Goal: Use online tool/utility: Utilize a website feature to perform a specific function

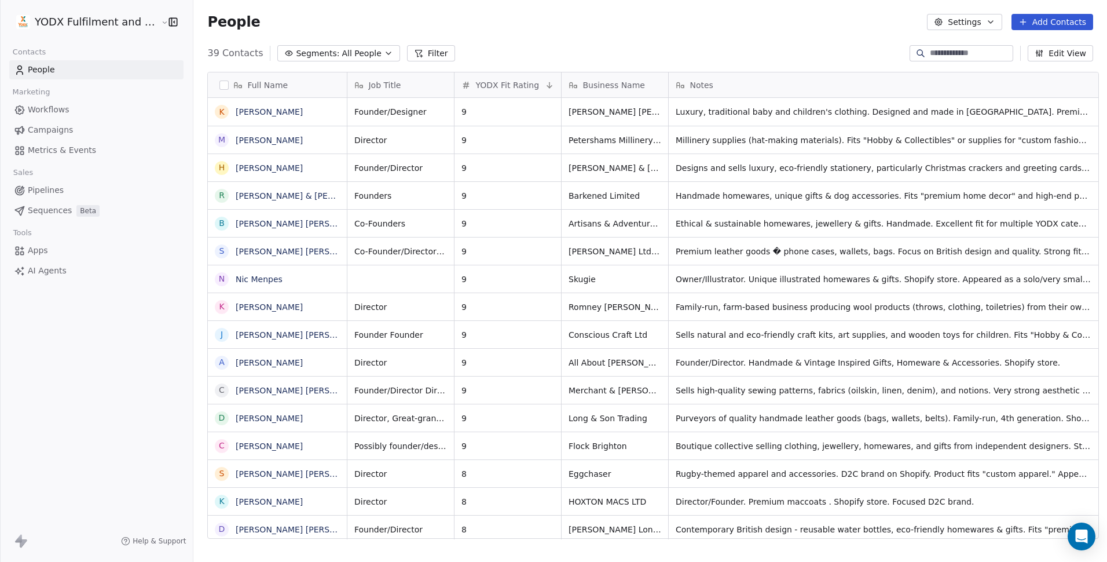
scroll to position [485, 911]
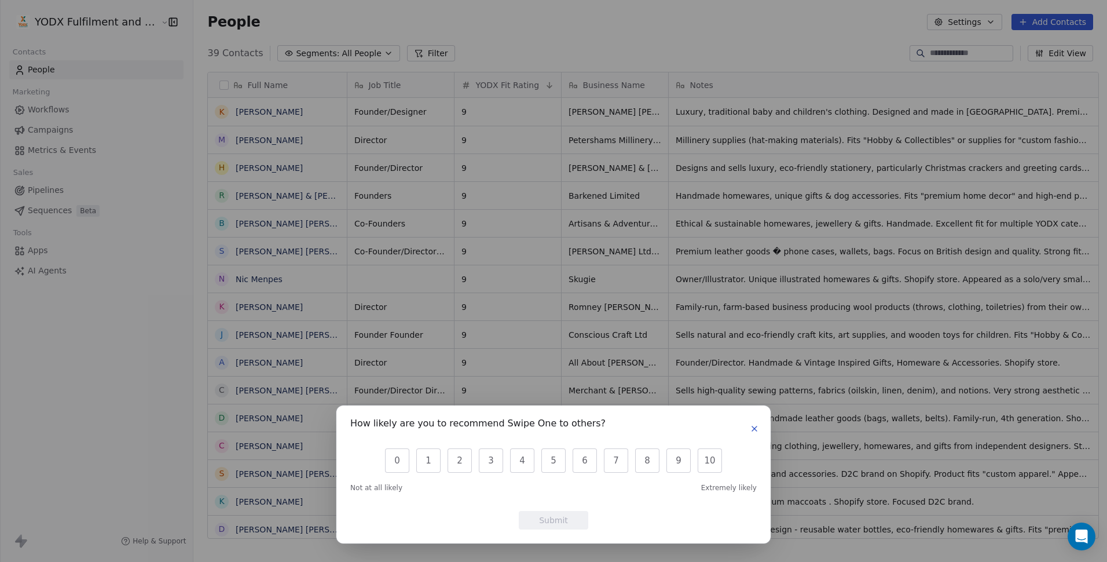
click at [755, 426] on icon "button" at bounding box center [754, 428] width 9 height 9
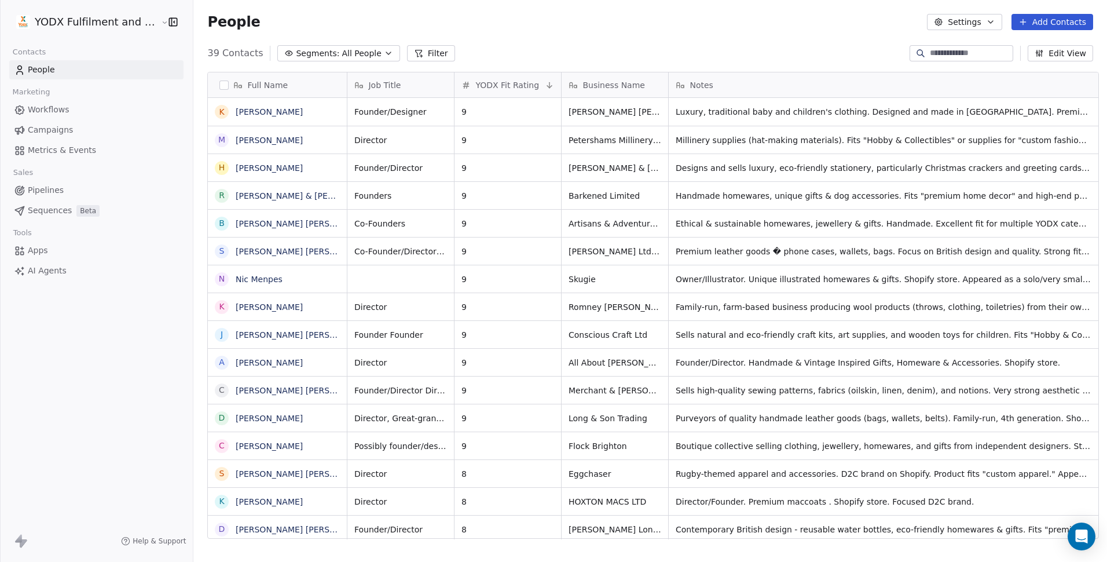
click at [46, 269] on span "AI Agents" at bounding box center [47, 271] width 39 height 12
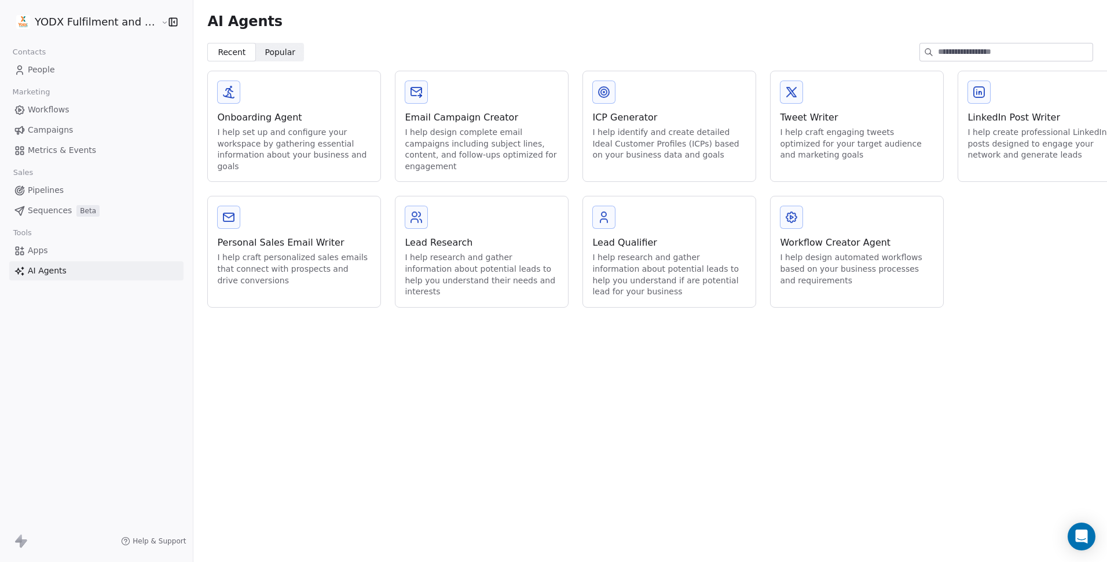
click at [635, 144] on div "I help identify and create detailed Ideal Customer Profiles (ICPs) based on you…" at bounding box center [669, 144] width 154 height 34
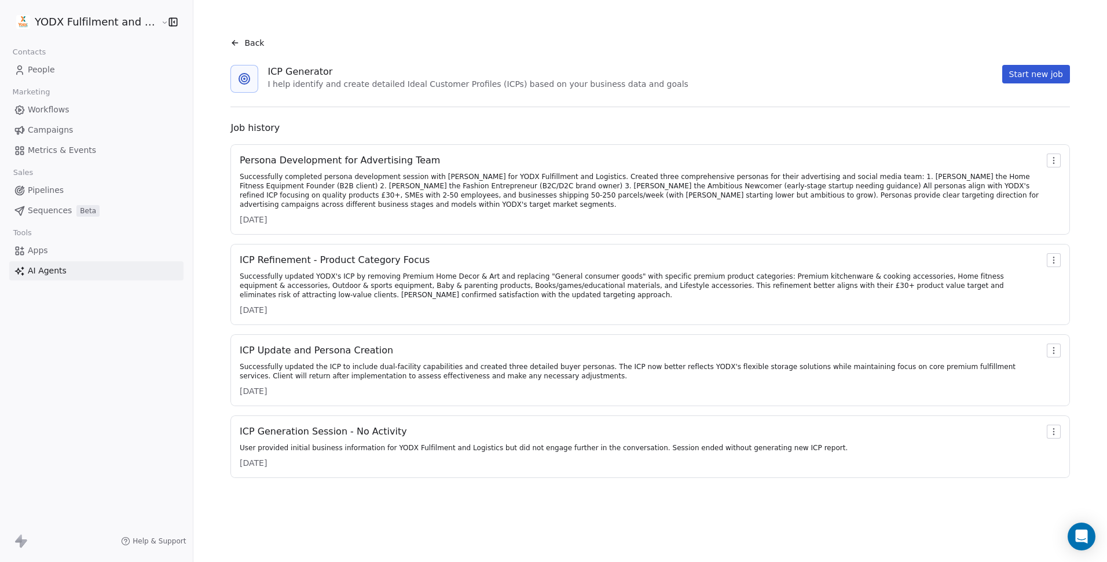
click at [1032, 74] on button "Start new job" at bounding box center [1036, 74] width 68 height 19
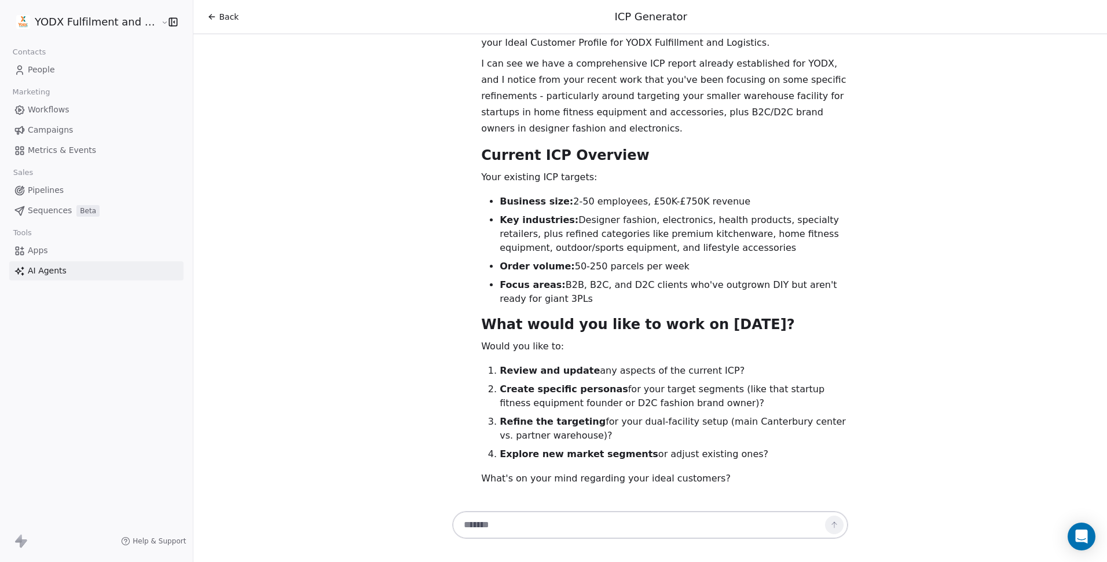
scroll to position [61, 0]
click at [497, 525] on textarea at bounding box center [638, 525] width 362 height 22
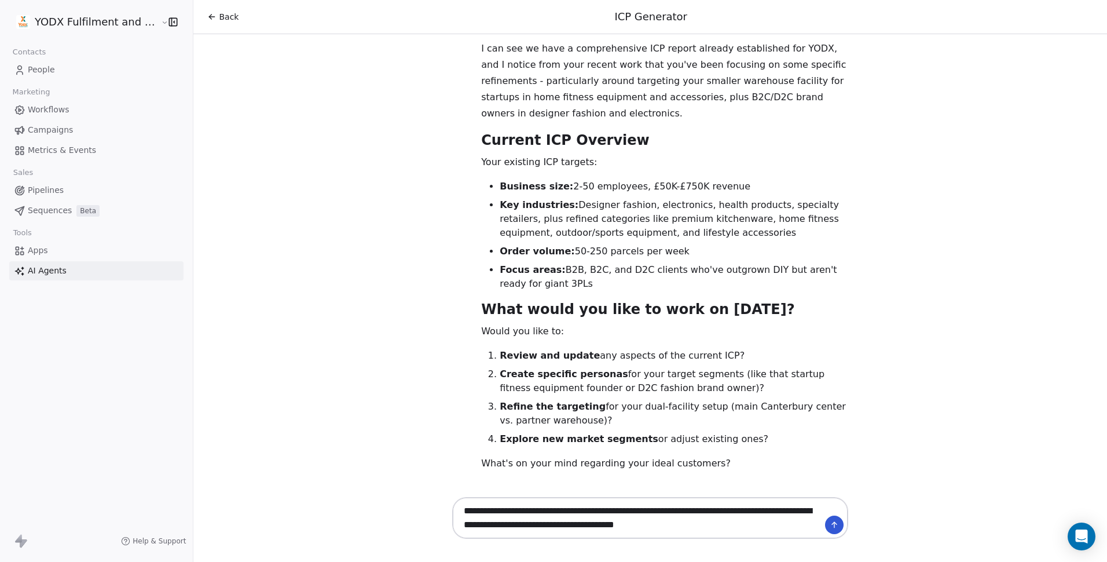
scroll to position [0, 0]
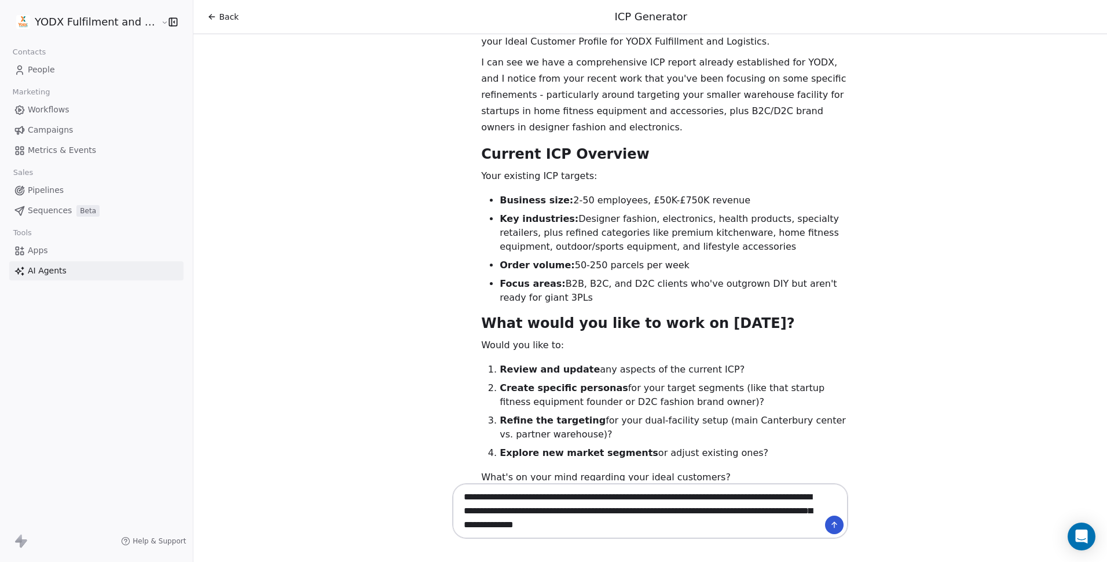
type textarea "**********"
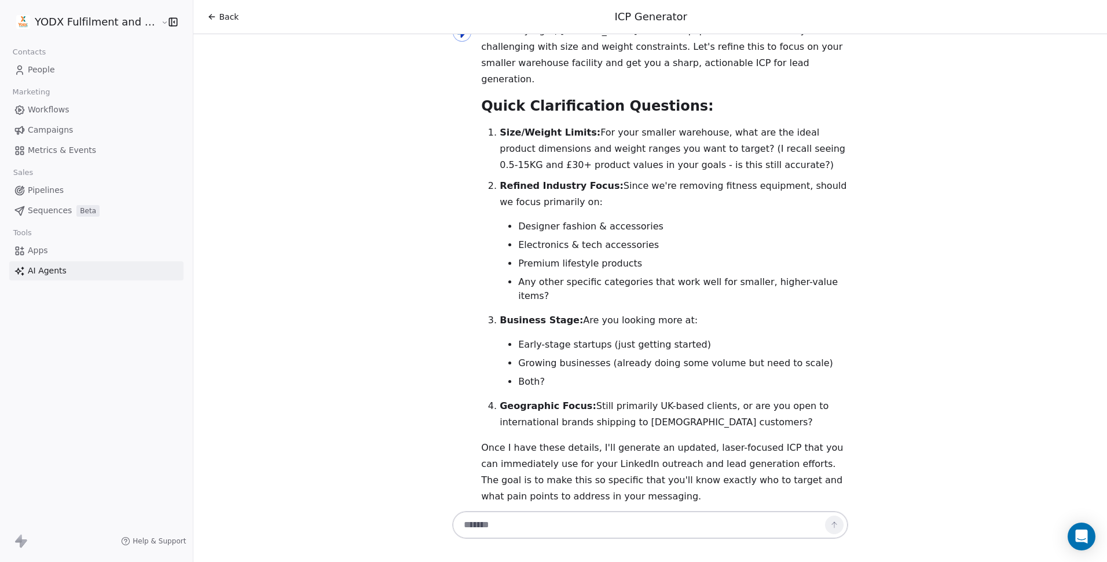
scroll to position [649, 0]
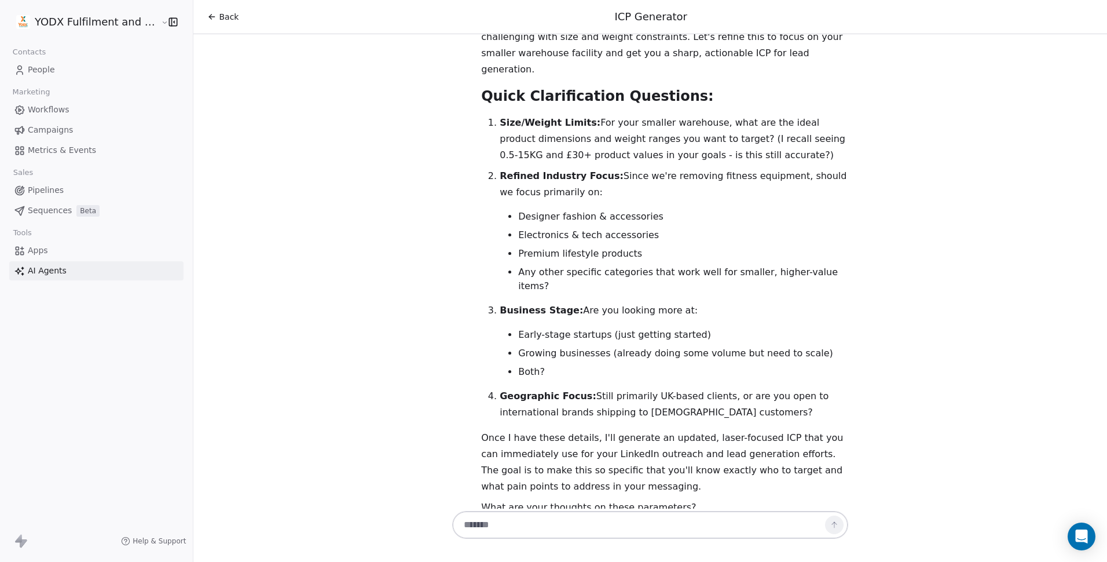
click at [469, 524] on textarea at bounding box center [638, 525] width 362 height 22
type textarea "*"
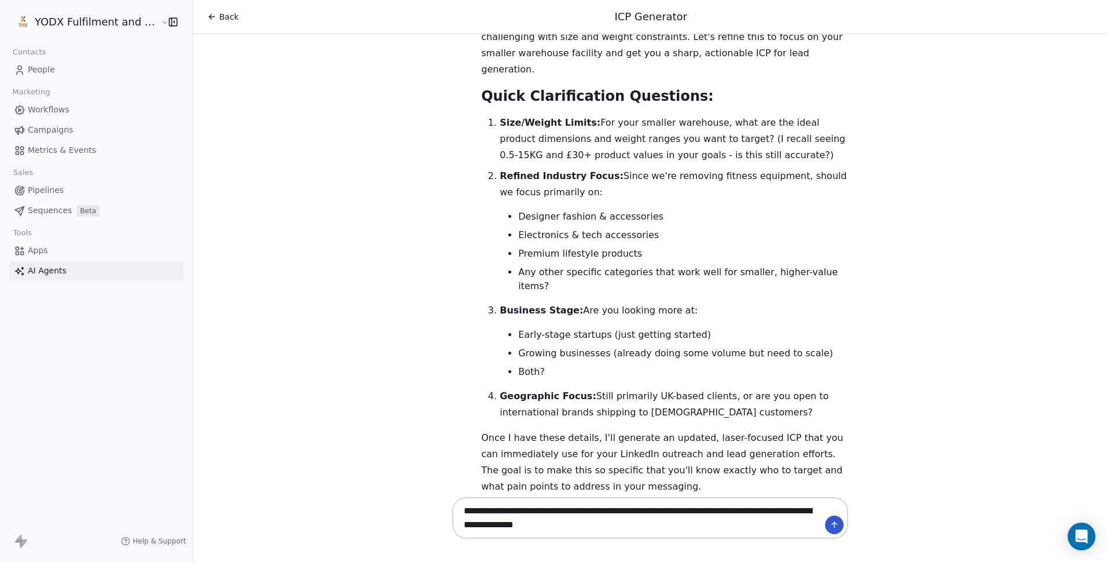
drag, startPoint x: 534, startPoint y: 524, endPoint x: 621, endPoint y: 510, distance: 88.0
click at [618, 521] on textarea "**********" at bounding box center [638, 518] width 362 height 36
click at [772, 523] on textarea "**********" at bounding box center [638, 518] width 362 height 36
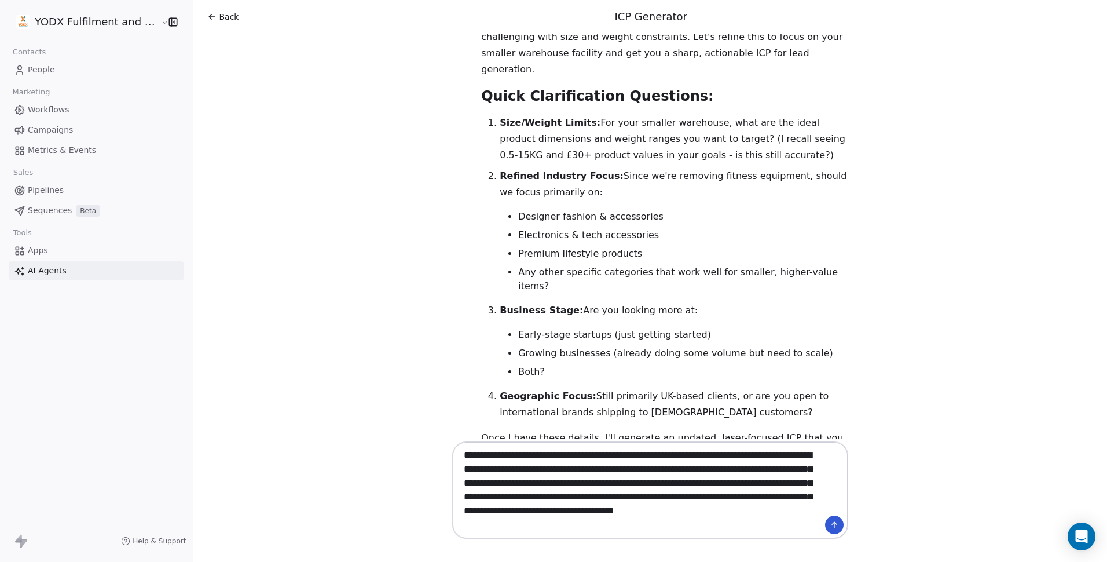
click at [522, 523] on textarea "**********" at bounding box center [638, 489] width 362 height 91
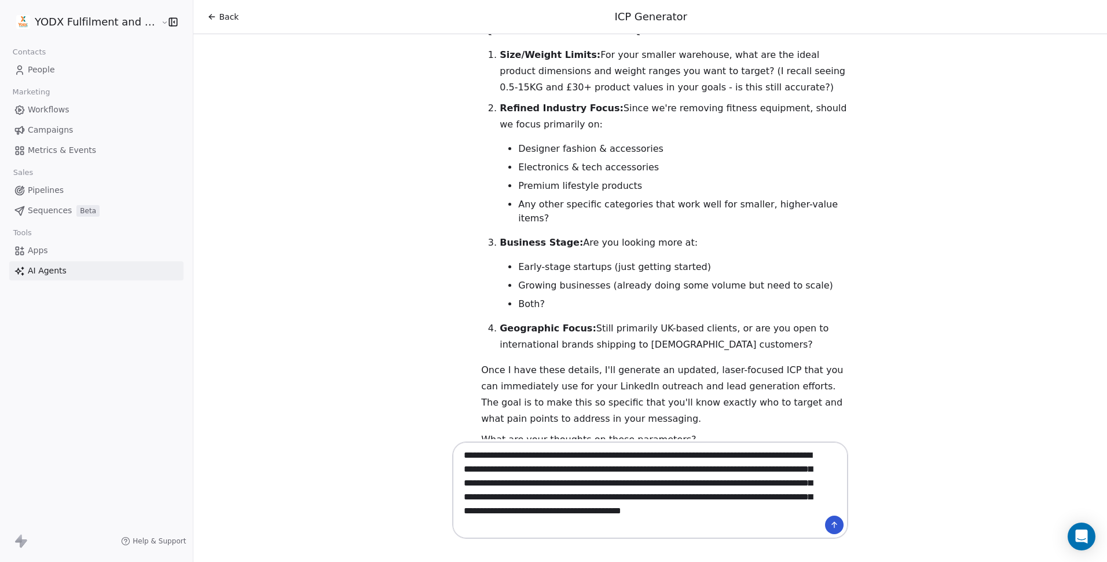
scroll to position [69, 0]
type textarea "**********"
click at [830, 523] on icon at bounding box center [834, 524] width 9 height 9
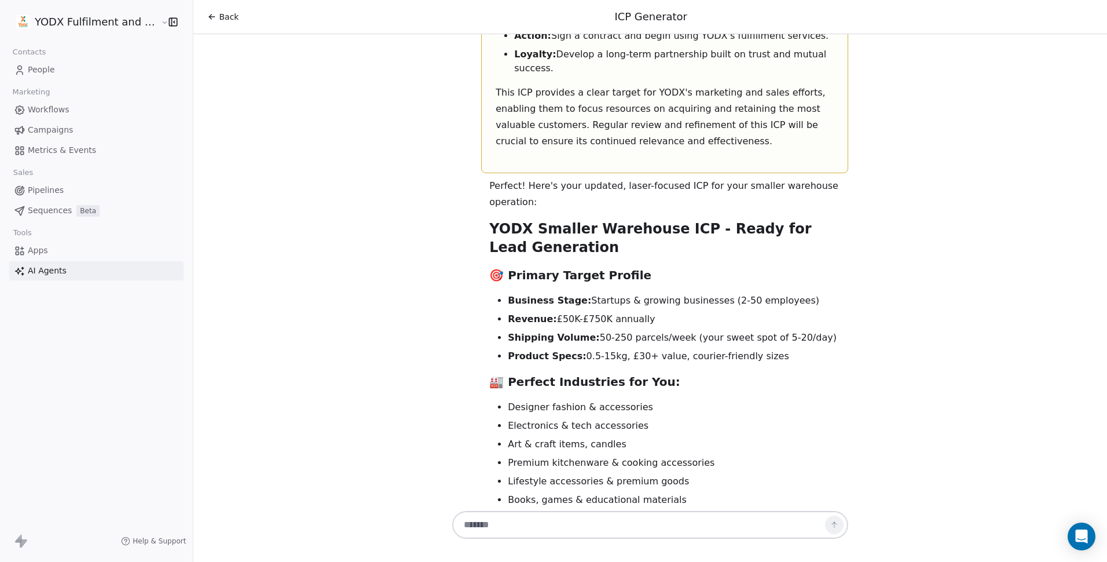
scroll to position [3319, 0]
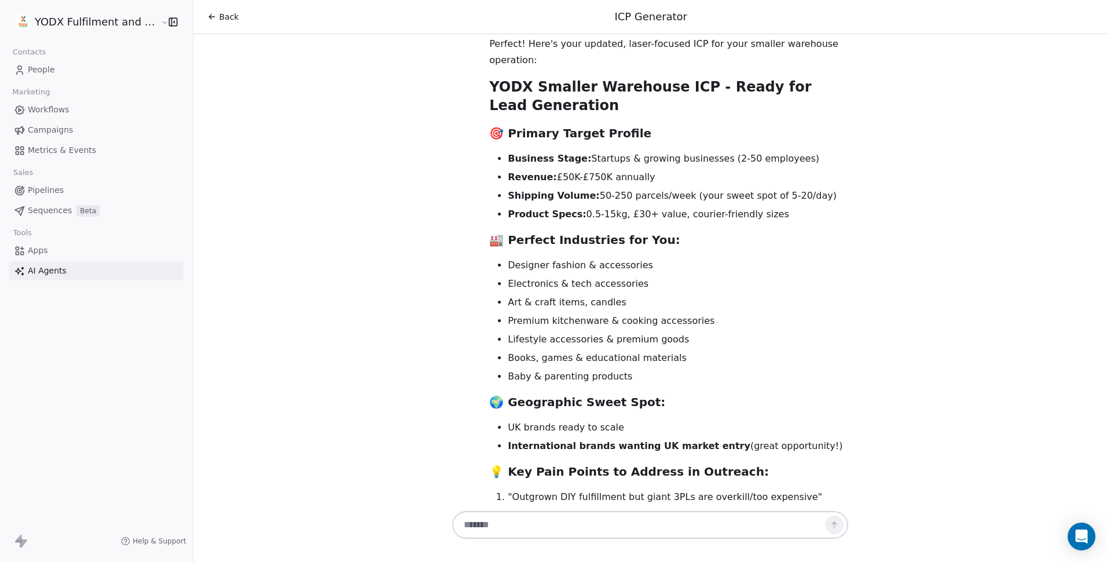
click at [492, 526] on textarea at bounding box center [638, 525] width 362 height 22
click at [719, 525] on textarea "**********" at bounding box center [638, 525] width 362 height 22
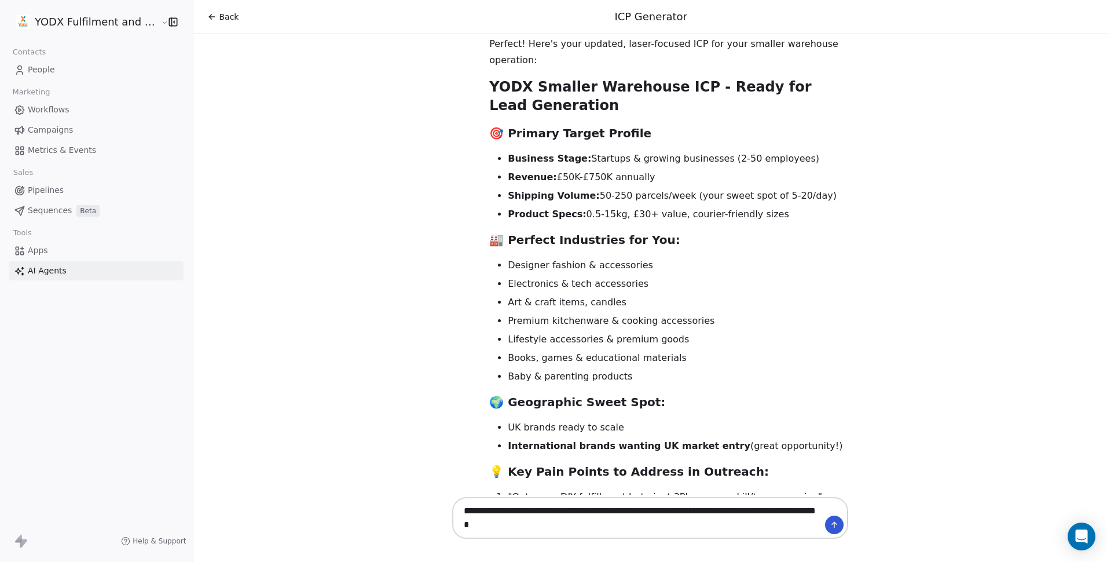
type textarea "**********"
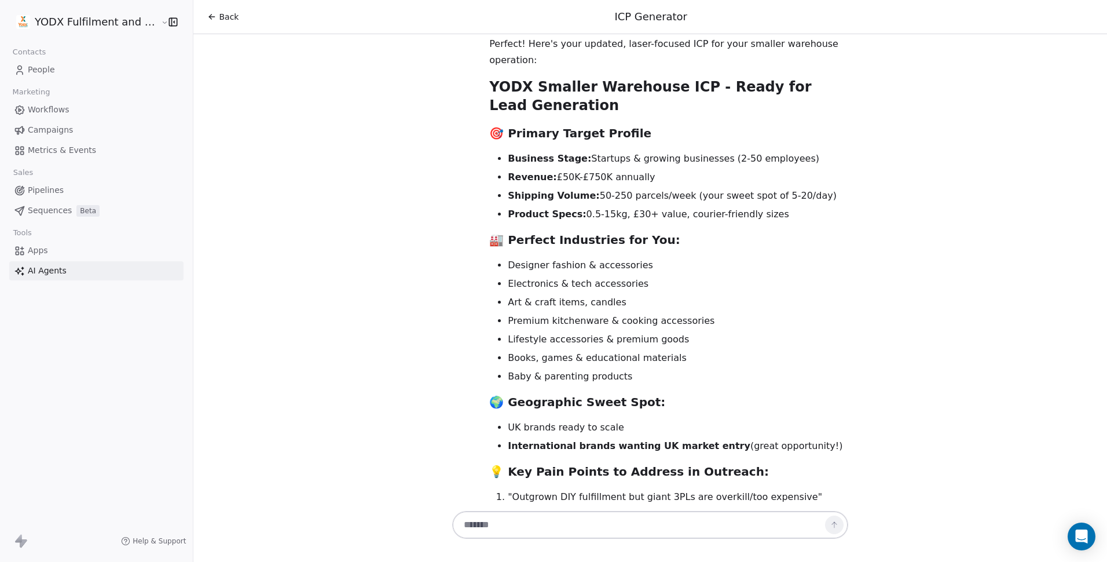
scroll to position [3380, 0]
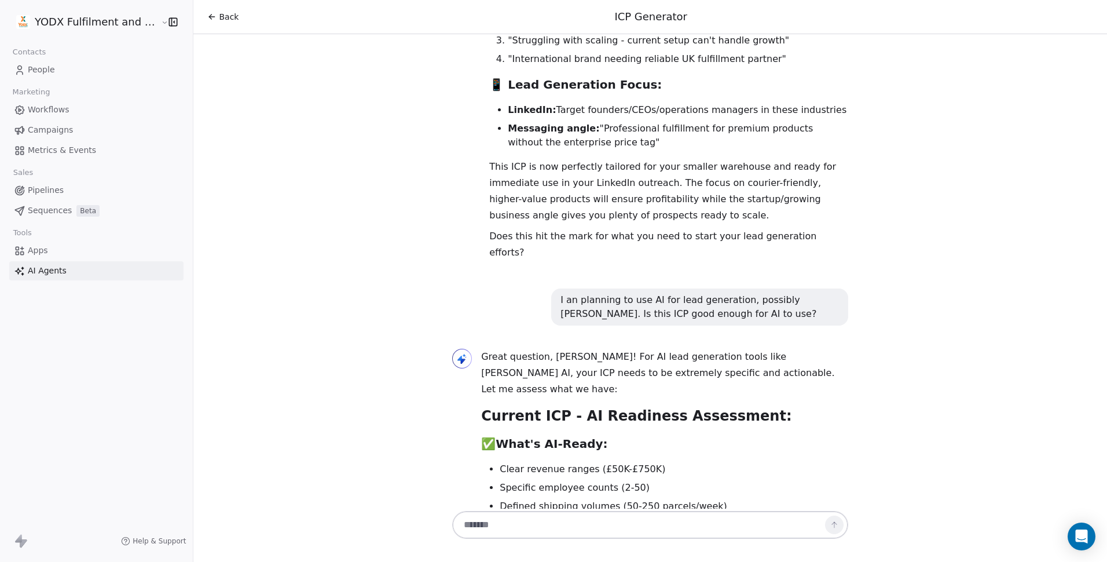
drag, startPoint x: 711, startPoint y: 525, endPoint x: 686, endPoint y: 528, distance: 25.7
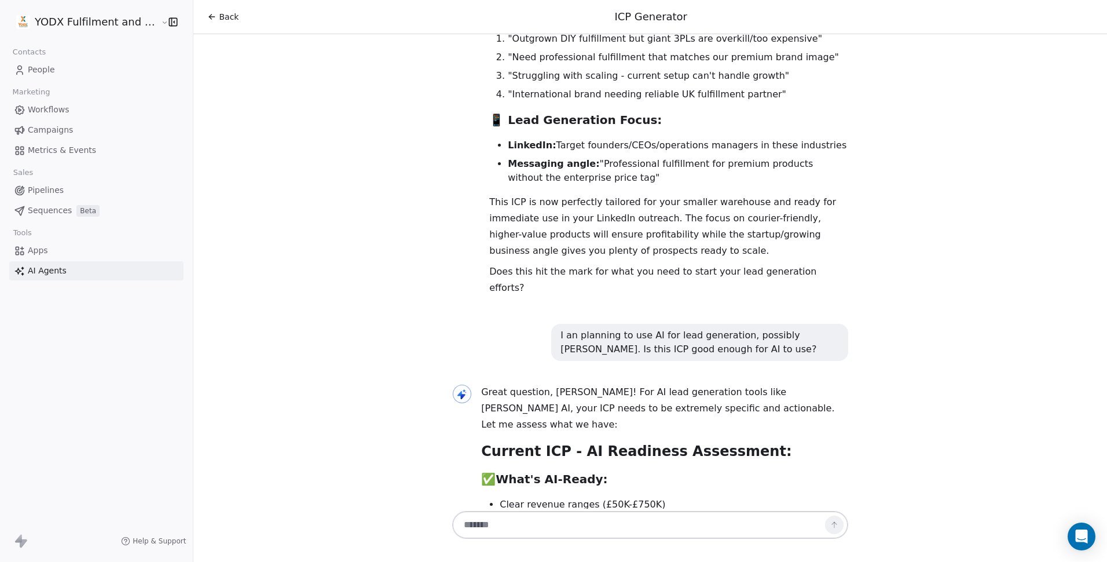
scroll to position [4044, 0]
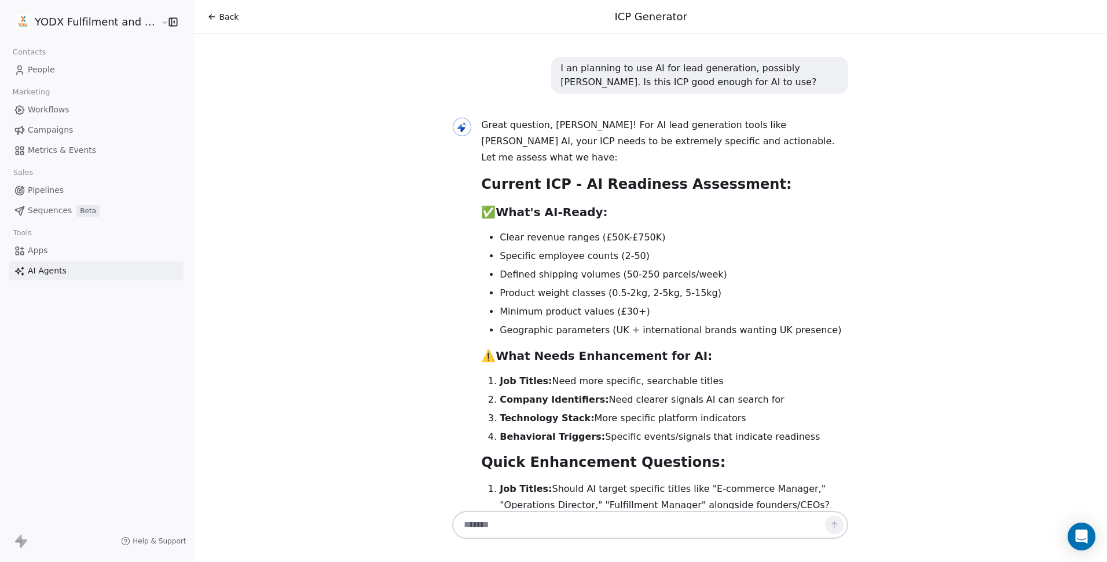
click at [498, 526] on textarea at bounding box center [638, 525] width 362 height 22
click at [537, 523] on textarea at bounding box center [638, 525] width 362 height 22
click at [485, 520] on textarea "**" at bounding box center [638, 525] width 362 height 22
type textarea "*"
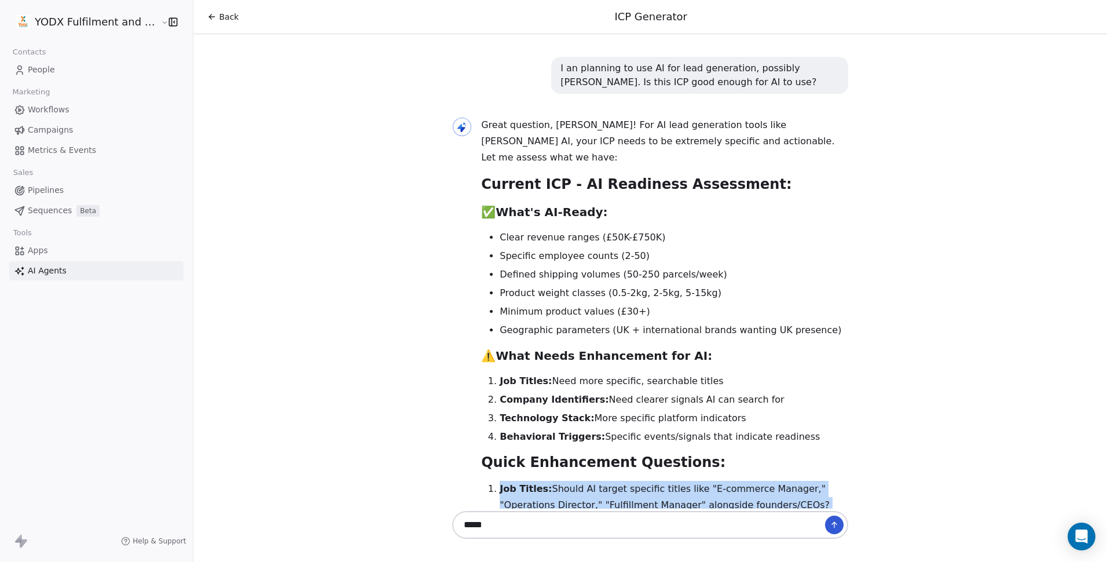
drag, startPoint x: 479, startPoint y: 201, endPoint x: 750, endPoint y: 393, distance: 332.4
copy ol "Job Titles: Should AI target specific titles like "E-commerce Manager," "Operat…"
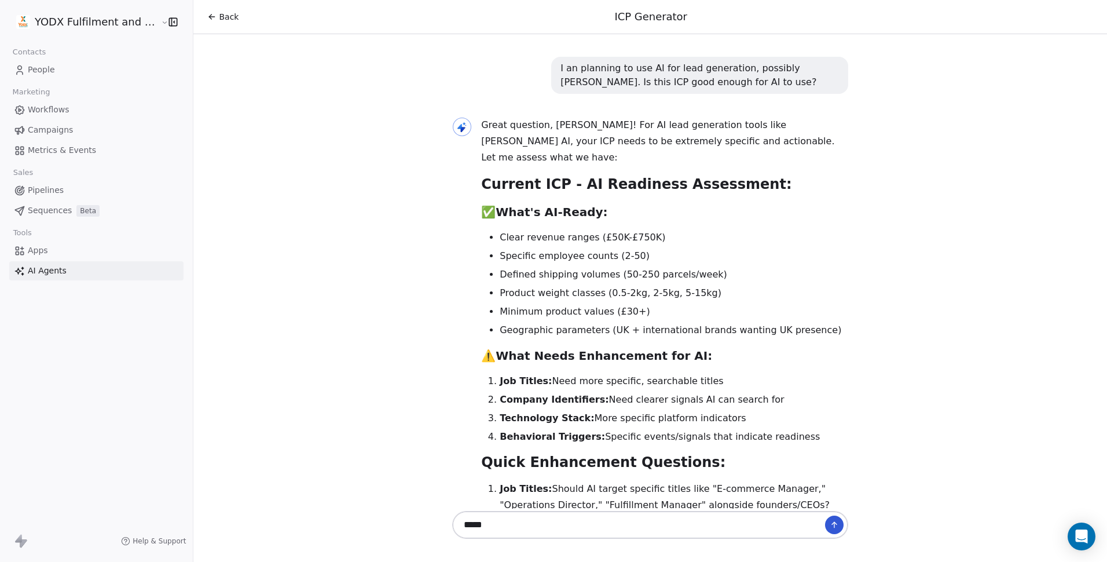
click at [513, 526] on textarea at bounding box center [638, 525] width 362 height 22
click at [537, 523] on textarea at bounding box center [638, 525] width 362 height 22
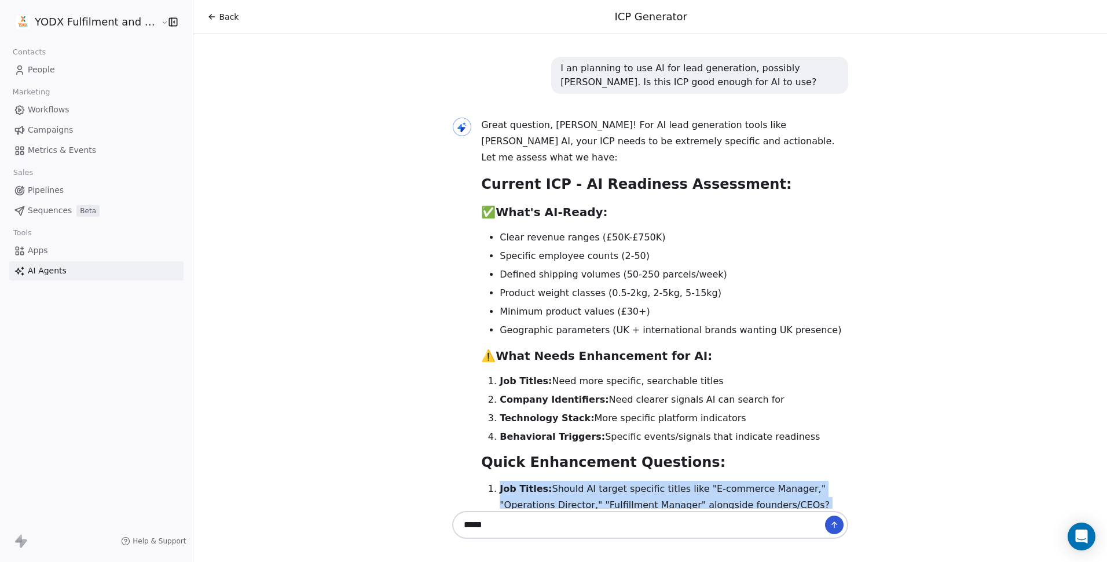
drag, startPoint x: 481, startPoint y: 199, endPoint x: 803, endPoint y: 396, distance: 377.8
copy ol "Job Titles: Should AI target specific titles like "E-commerce Manager," "Operat…"
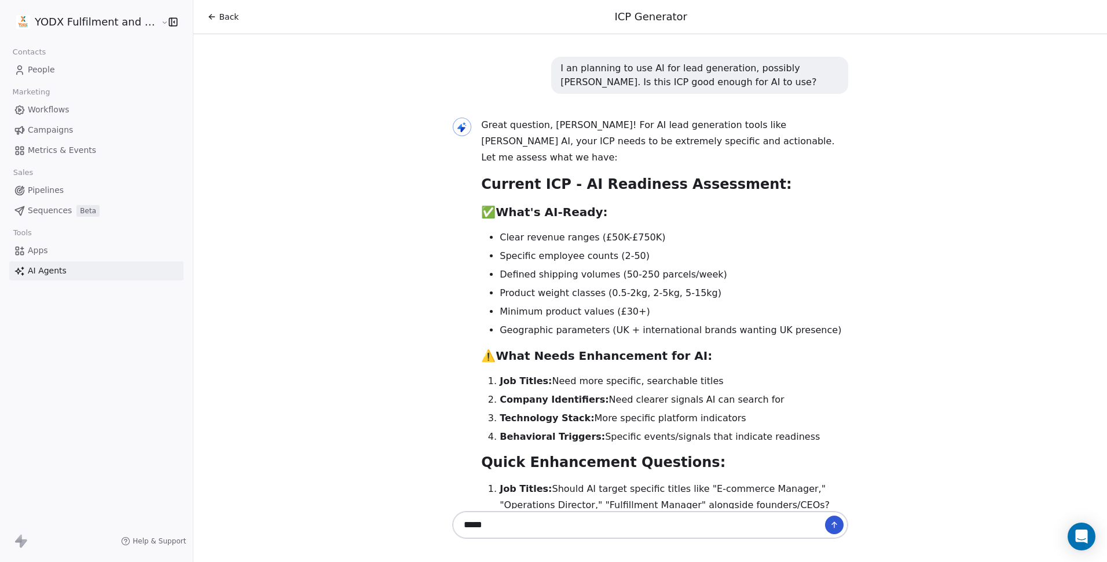
click at [510, 524] on textarea at bounding box center [638, 525] width 362 height 22
type textarea "*"
paste textarea "**********"
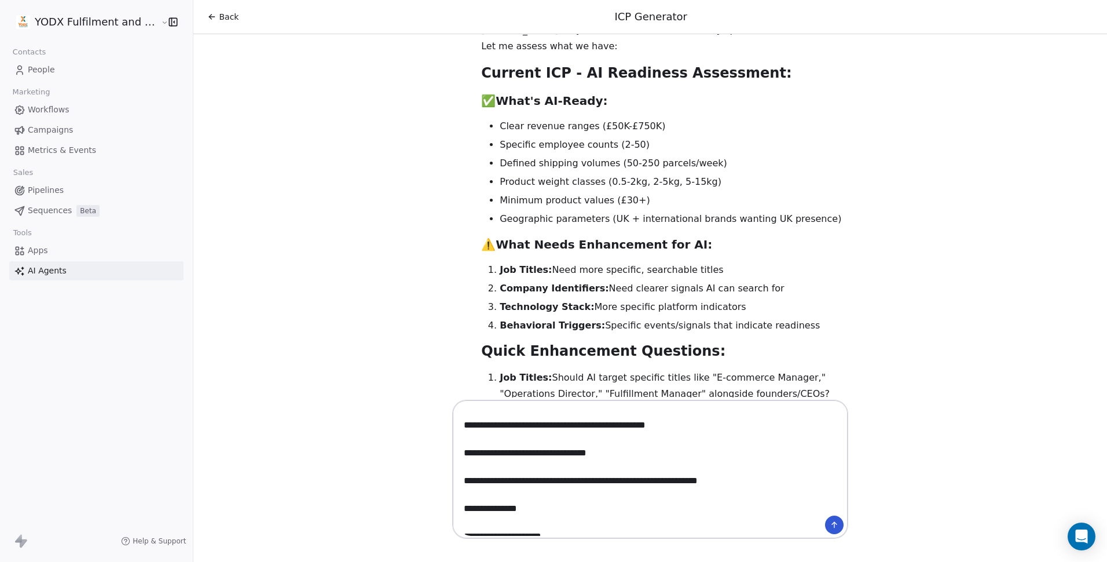
scroll to position [811, 0]
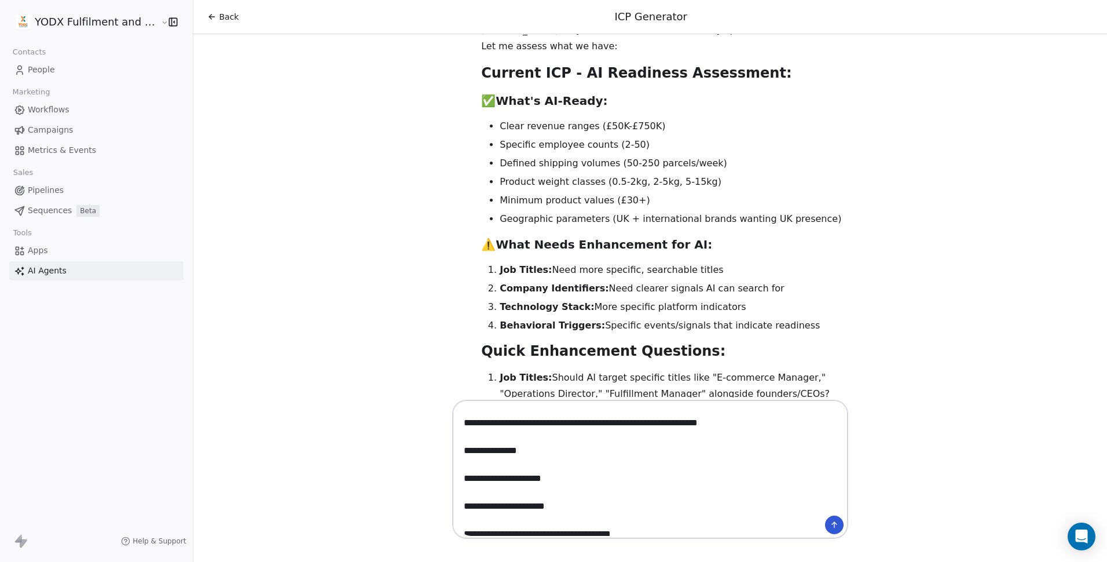
drag, startPoint x: 669, startPoint y: 449, endPoint x: 759, endPoint y: 449, distance: 89.7
click at [759, 449] on textarea at bounding box center [638, 468] width 362 height 133
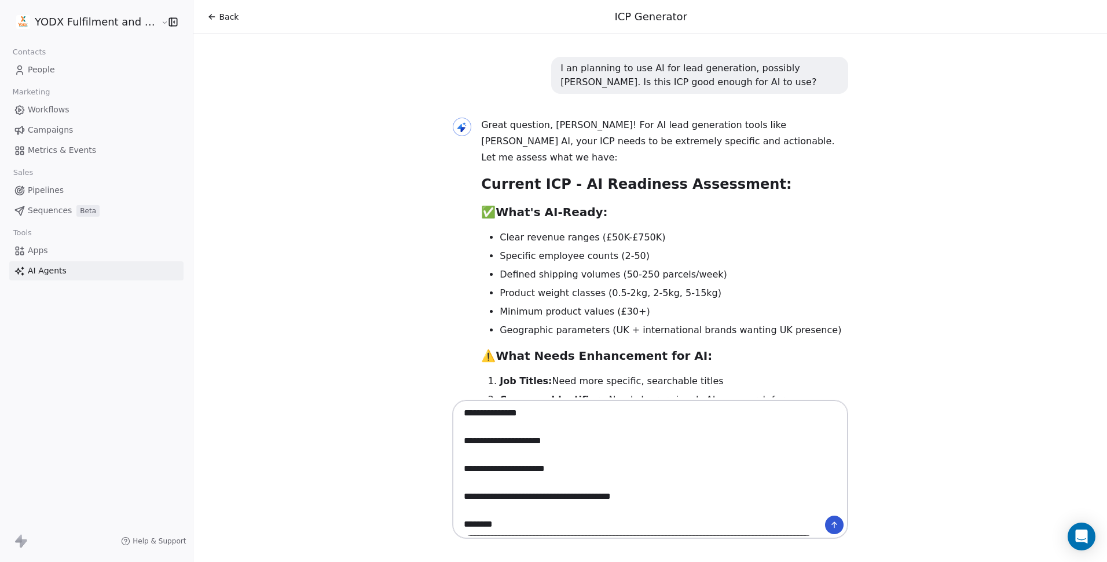
scroll to position [868, 0]
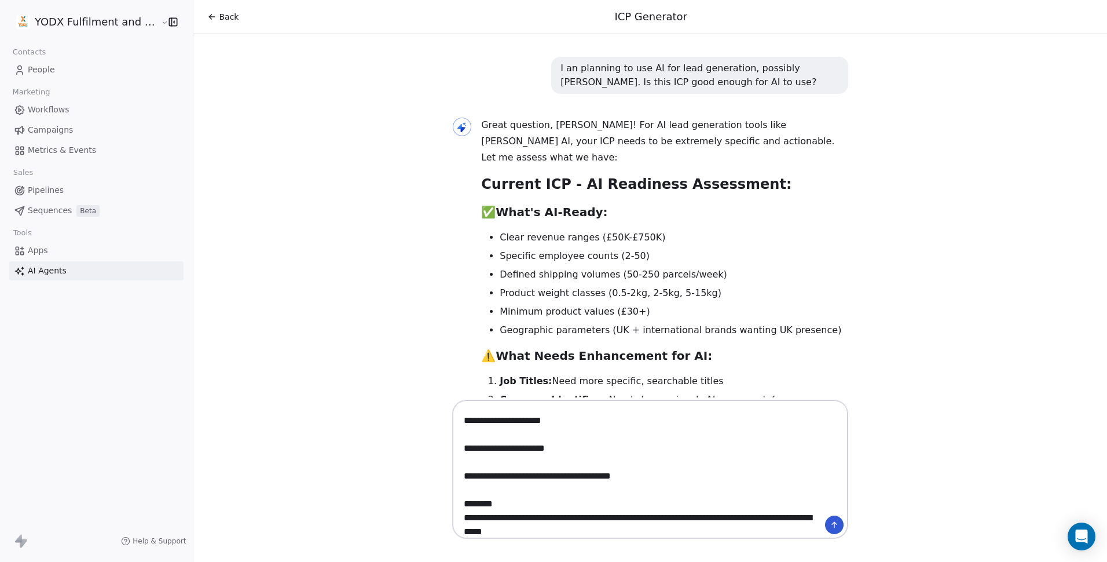
drag, startPoint x: 494, startPoint y: 447, endPoint x: 548, endPoint y: 449, distance: 53.9
click at [548, 449] on textarea at bounding box center [638, 468] width 362 height 133
drag, startPoint x: 528, startPoint y: 474, endPoint x: 610, endPoint y: 475, distance: 81.6
click at [609, 476] on textarea at bounding box center [638, 468] width 362 height 133
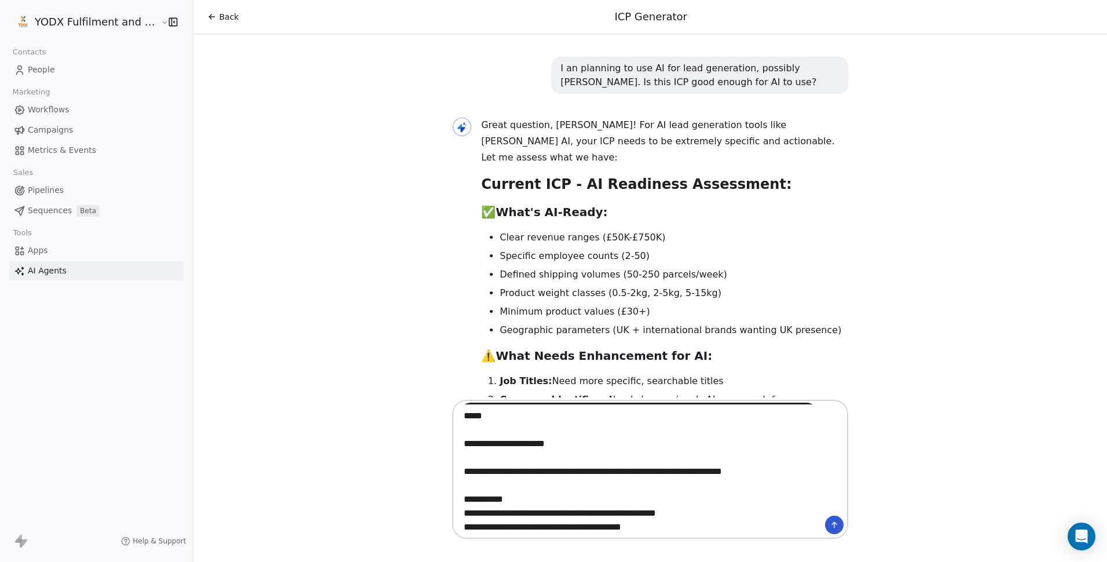
scroll to position [926, 0]
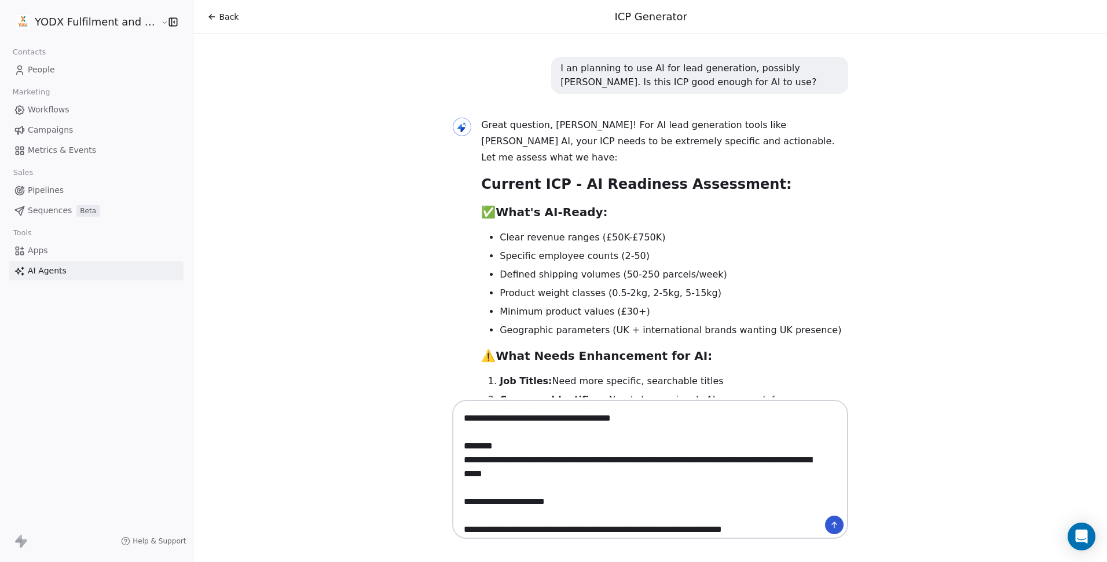
drag, startPoint x: 480, startPoint y: 445, endPoint x: 636, endPoint y: 445, distance: 156.3
click at [636, 445] on textarea at bounding box center [638, 468] width 362 height 133
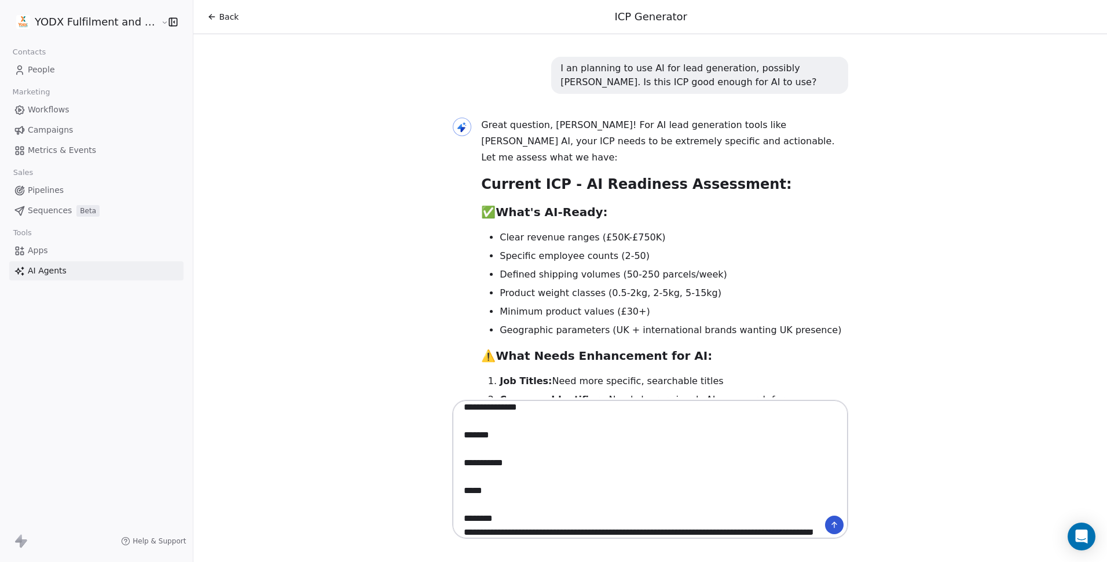
scroll to position [811, 0]
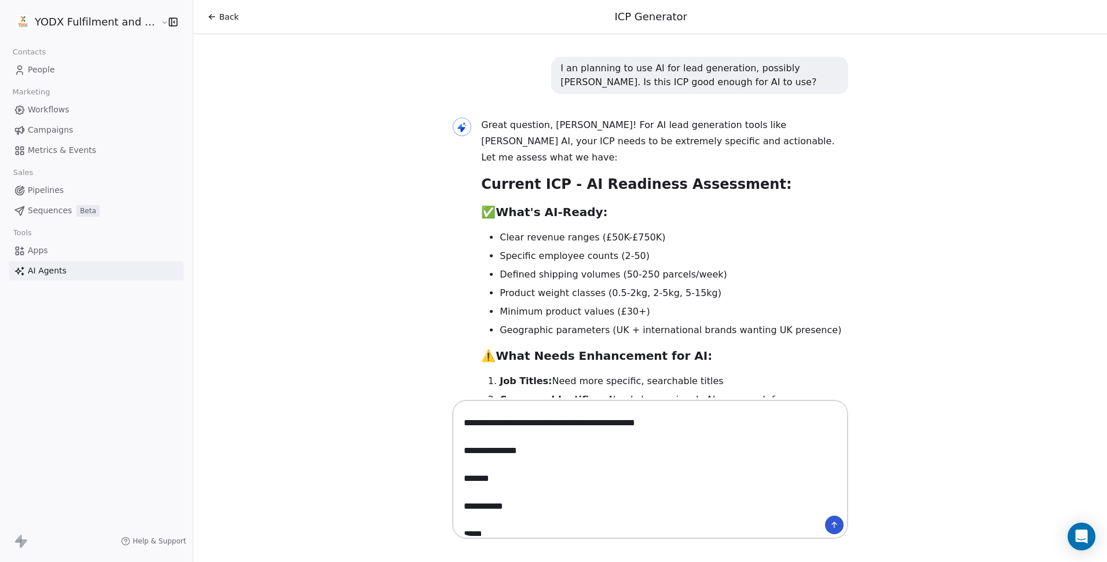
click at [495, 505] on textarea at bounding box center [638, 468] width 362 height 133
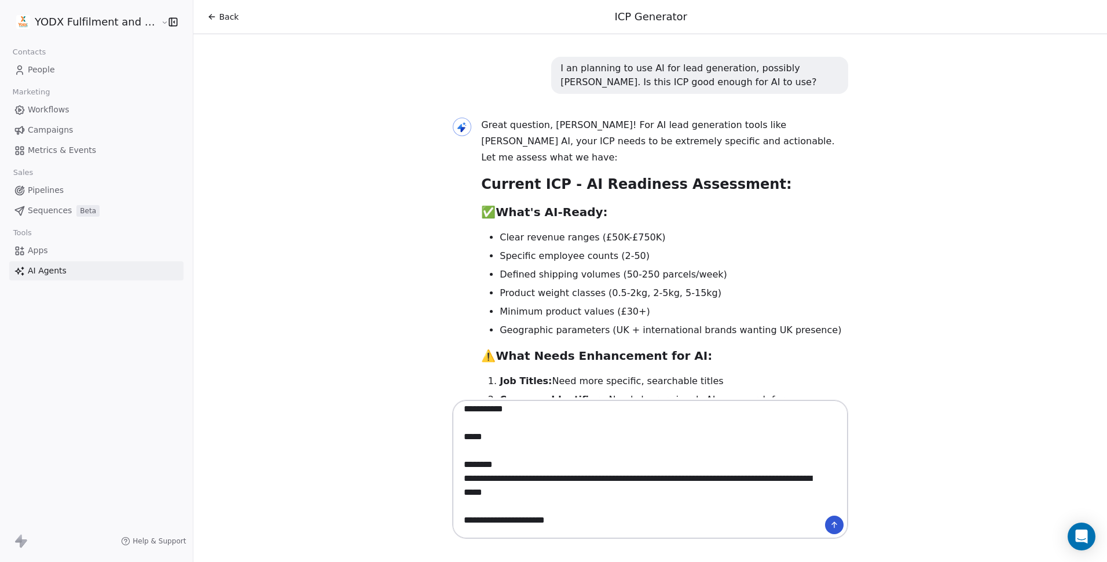
scroll to position [984, 0]
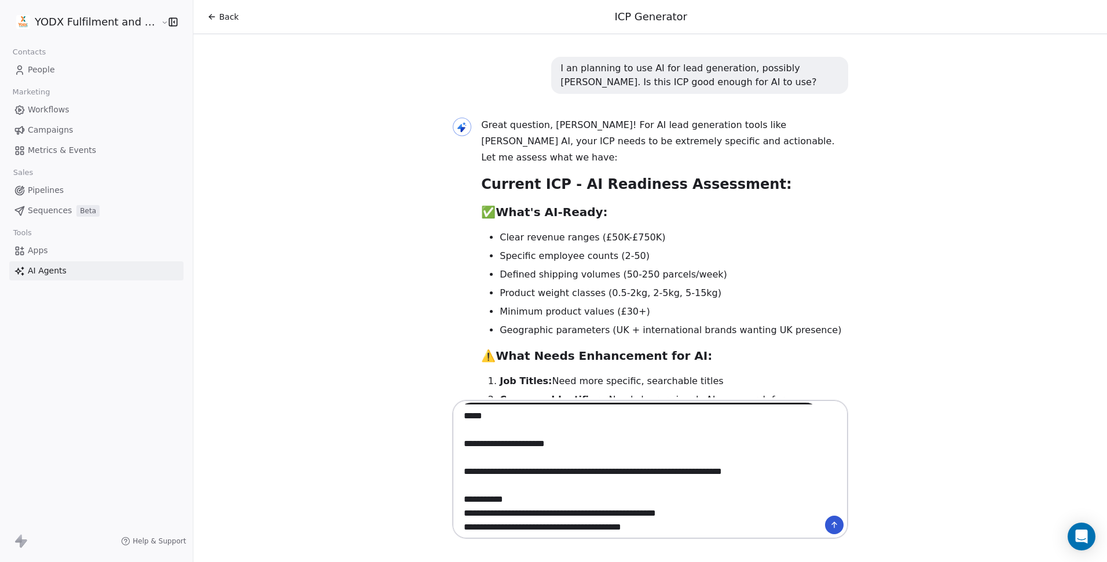
drag, startPoint x: 563, startPoint y: 448, endPoint x: 460, endPoint y: 420, distance: 107.2
click at [460, 420] on textarea at bounding box center [638, 468] width 362 height 133
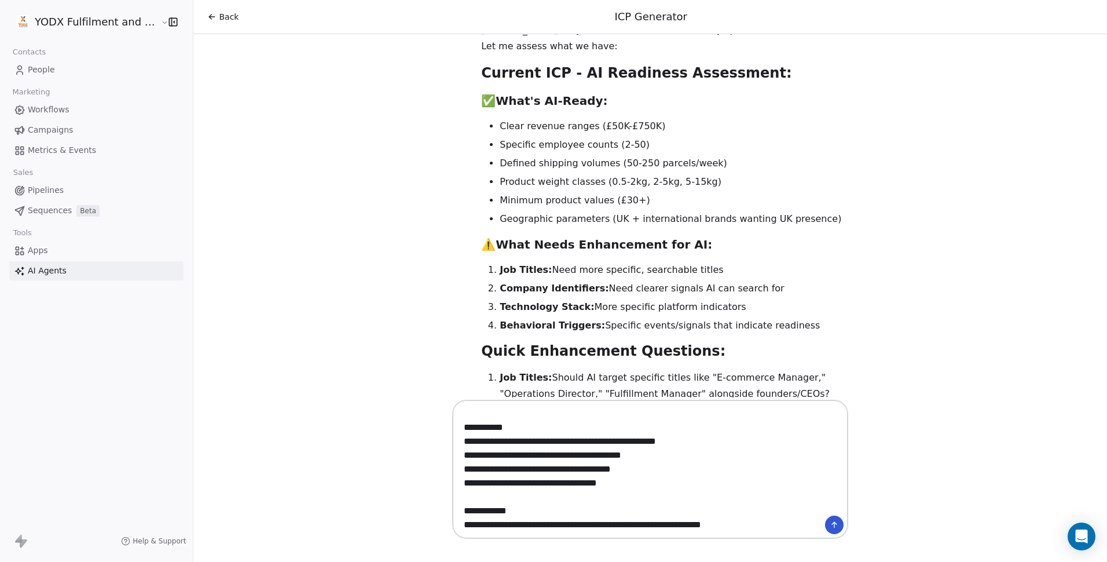
scroll to position [1042, 0]
drag, startPoint x: 530, startPoint y: 483, endPoint x: 463, endPoint y: 486, distance: 67.2
click at [463, 486] on textarea at bounding box center [638, 468] width 362 height 133
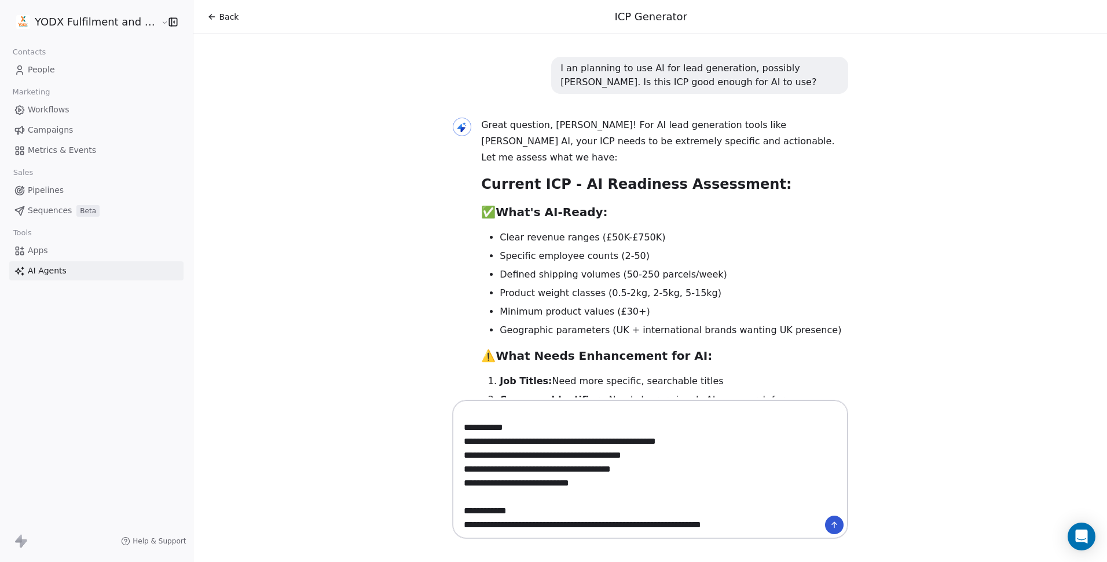
drag, startPoint x: 766, startPoint y: 527, endPoint x: 457, endPoint y: 498, distance: 310.0
click at [457, 498] on textarea at bounding box center [638, 468] width 362 height 133
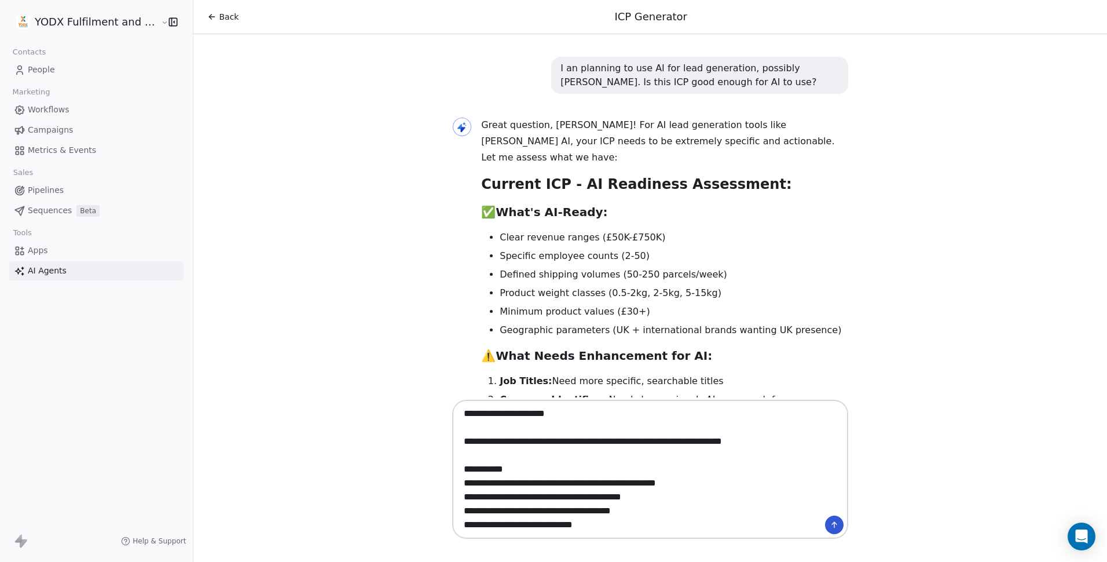
scroll to position [1014, 0]
type textarea "**********"
click at [830, 526] on icon at bounding box center [834, 524] width 9 height 9
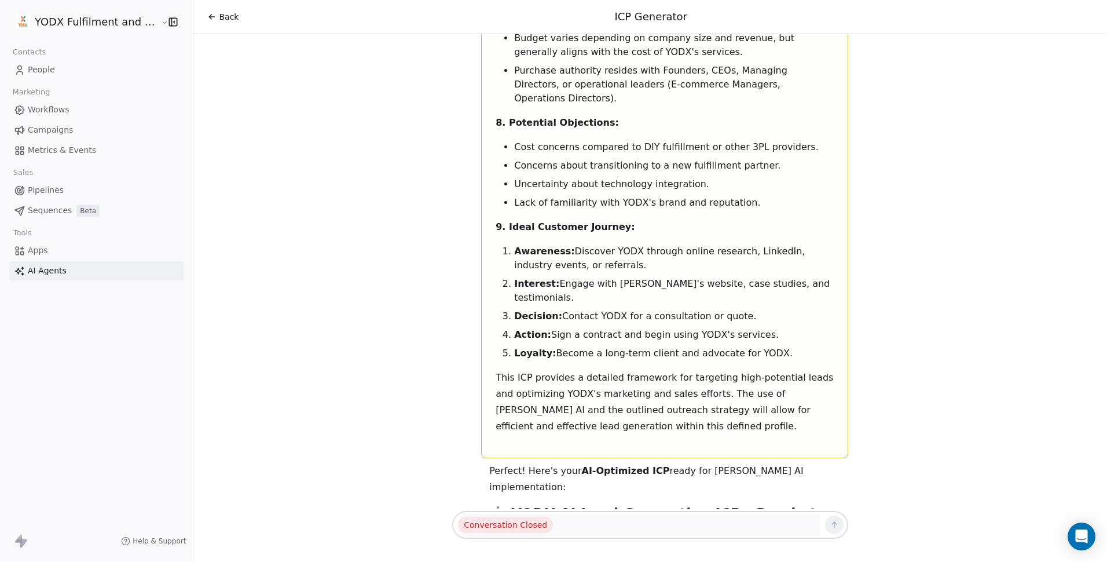
scroll to position [7338, 0]
